Goal: Obtain resource: Download file/media

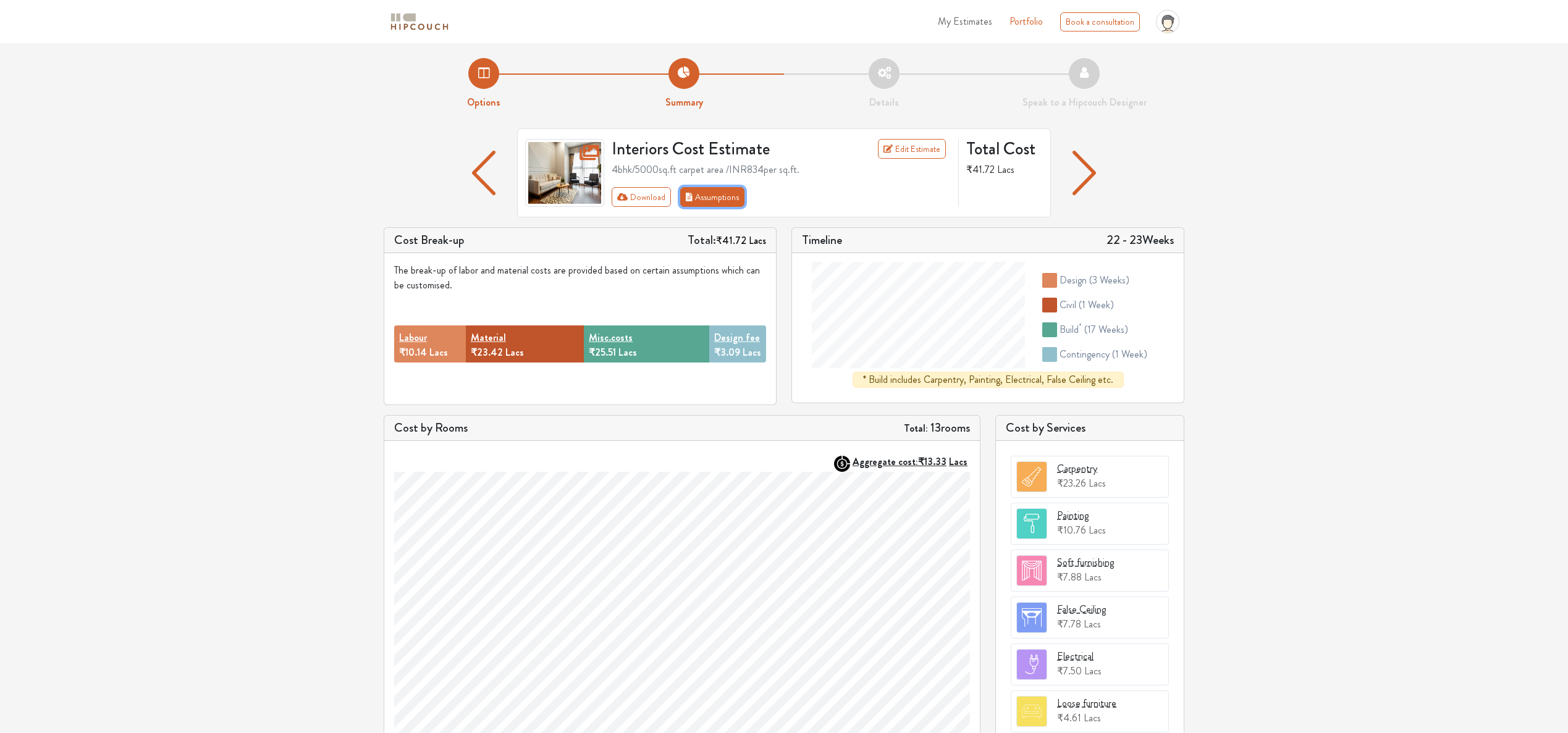
click at [712, 200] on button "Assumptions" at bounding box center [712, 197] width 64 height 20
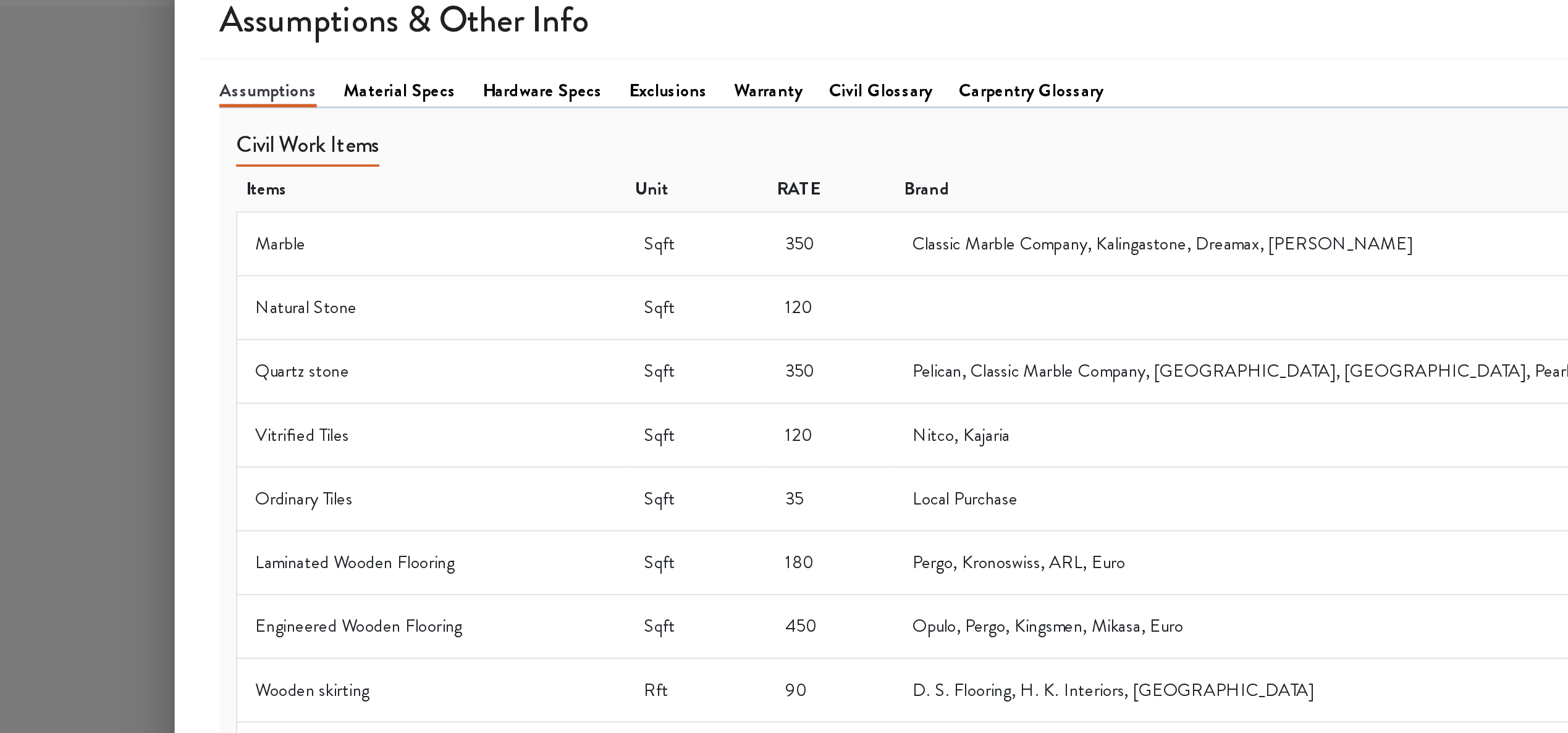
click at [376, 90] on link "Material Specs" at bounding box center [386, 90] width 62 height 15
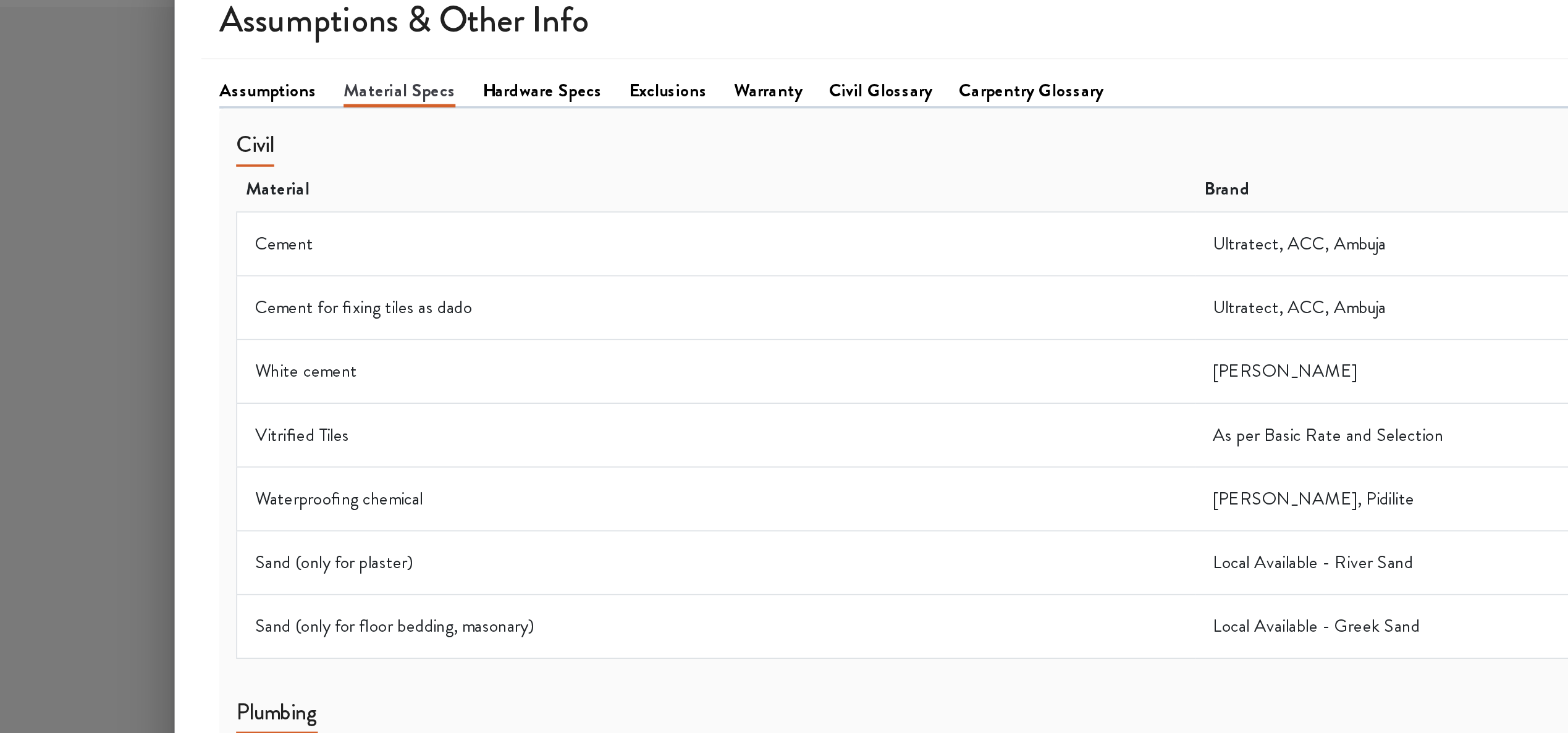
click at [313, 93] on link "Assumptions" at bounding box center [313, 90] width 54 height 15
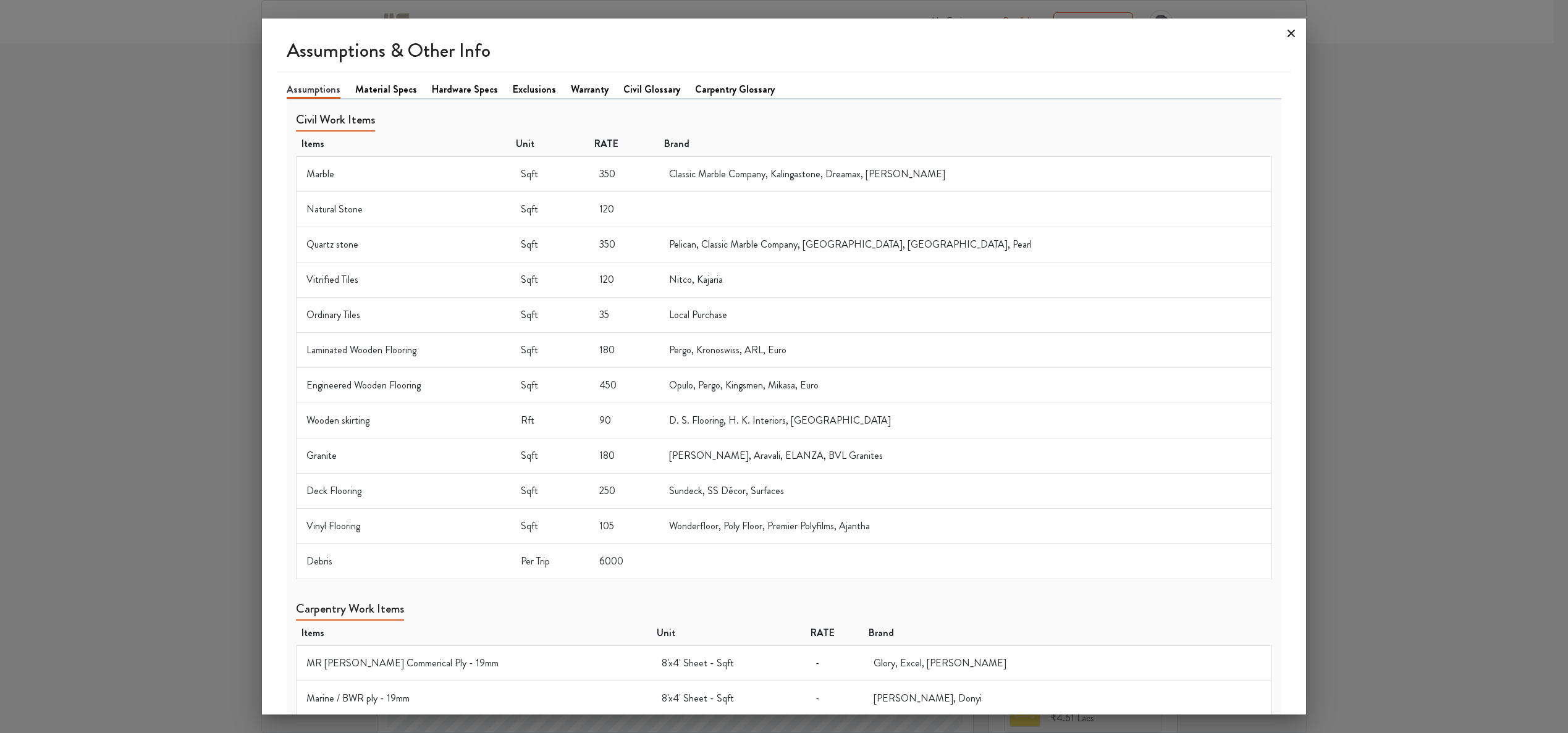
click at [1285, 34] on icon at bounding box center [1291, 33] width 20 height 20
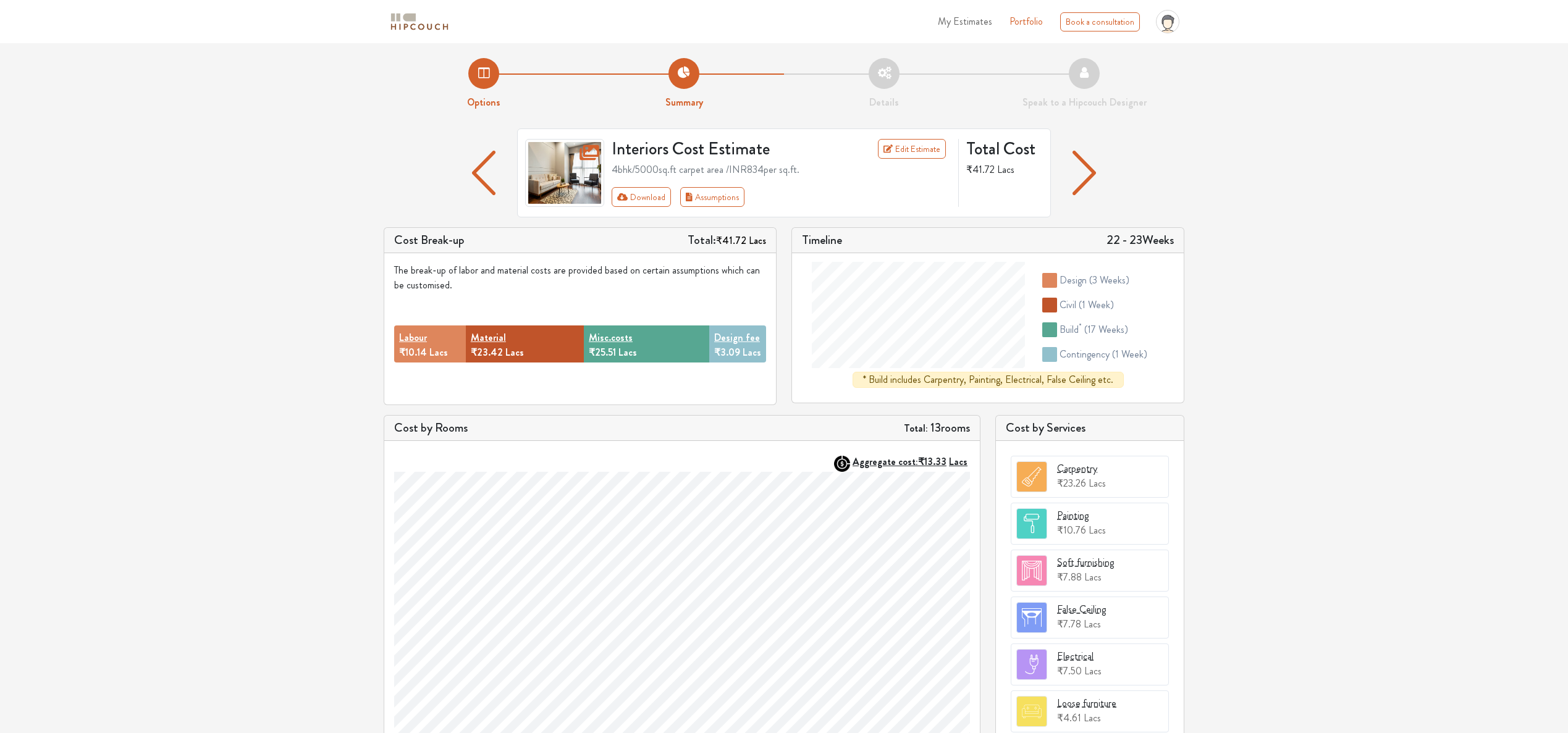
click at [1296, 350] on div "Options Summary Details Speak to a Hipcouch Designer Interiors Cost Estimate Ed…" at bounding box center [784, 481] width 1568 height 876
click at [632, 191] on button "Download" at bounding box center [641, 197] width 60 height 20
click at [639, 191] on button "Download" at bounding box center [641, 197] width 60 height 20
